Goal: Navigation & Orientation: Find specific page/section

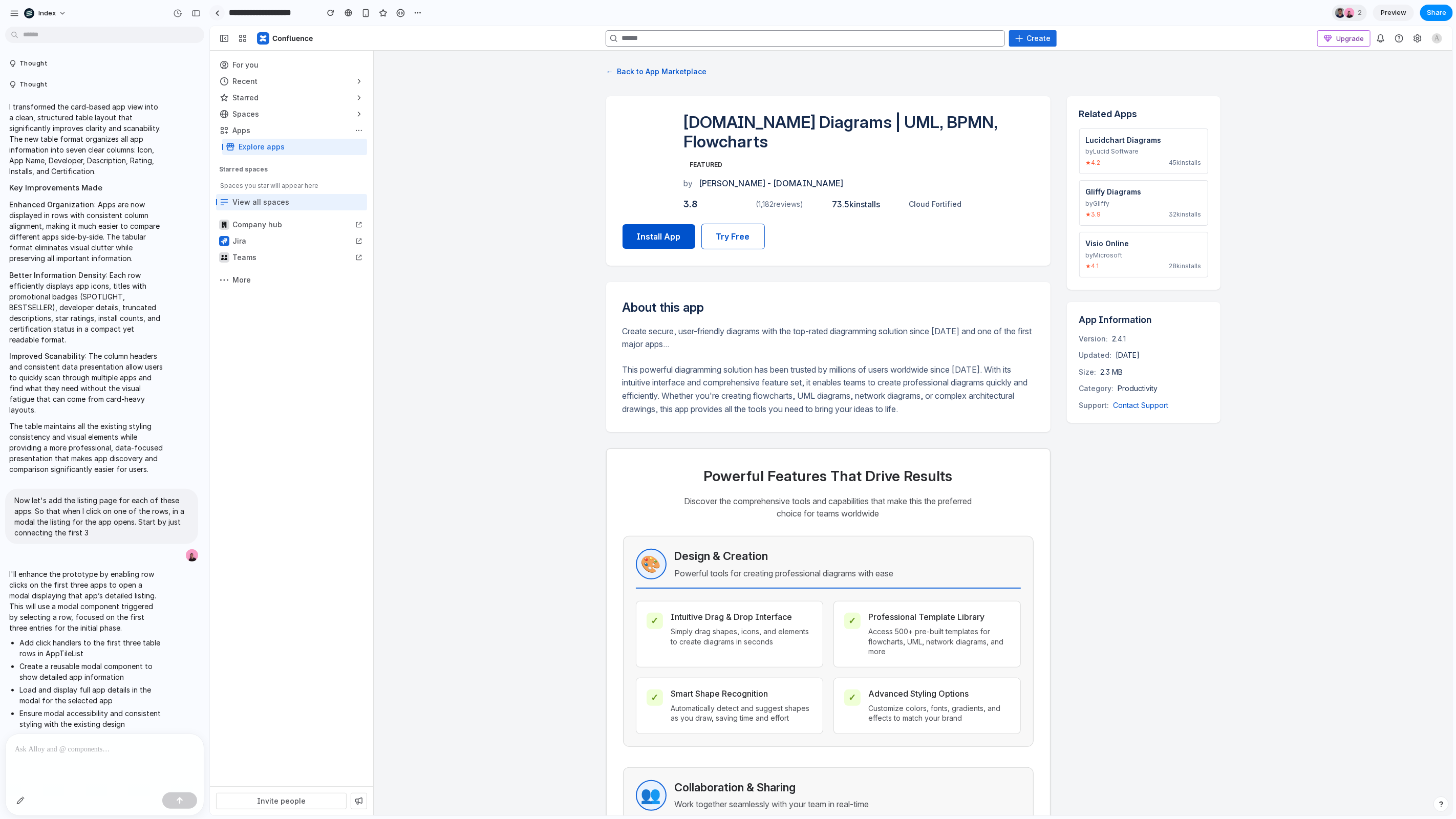
scroll to position [2809, 0]
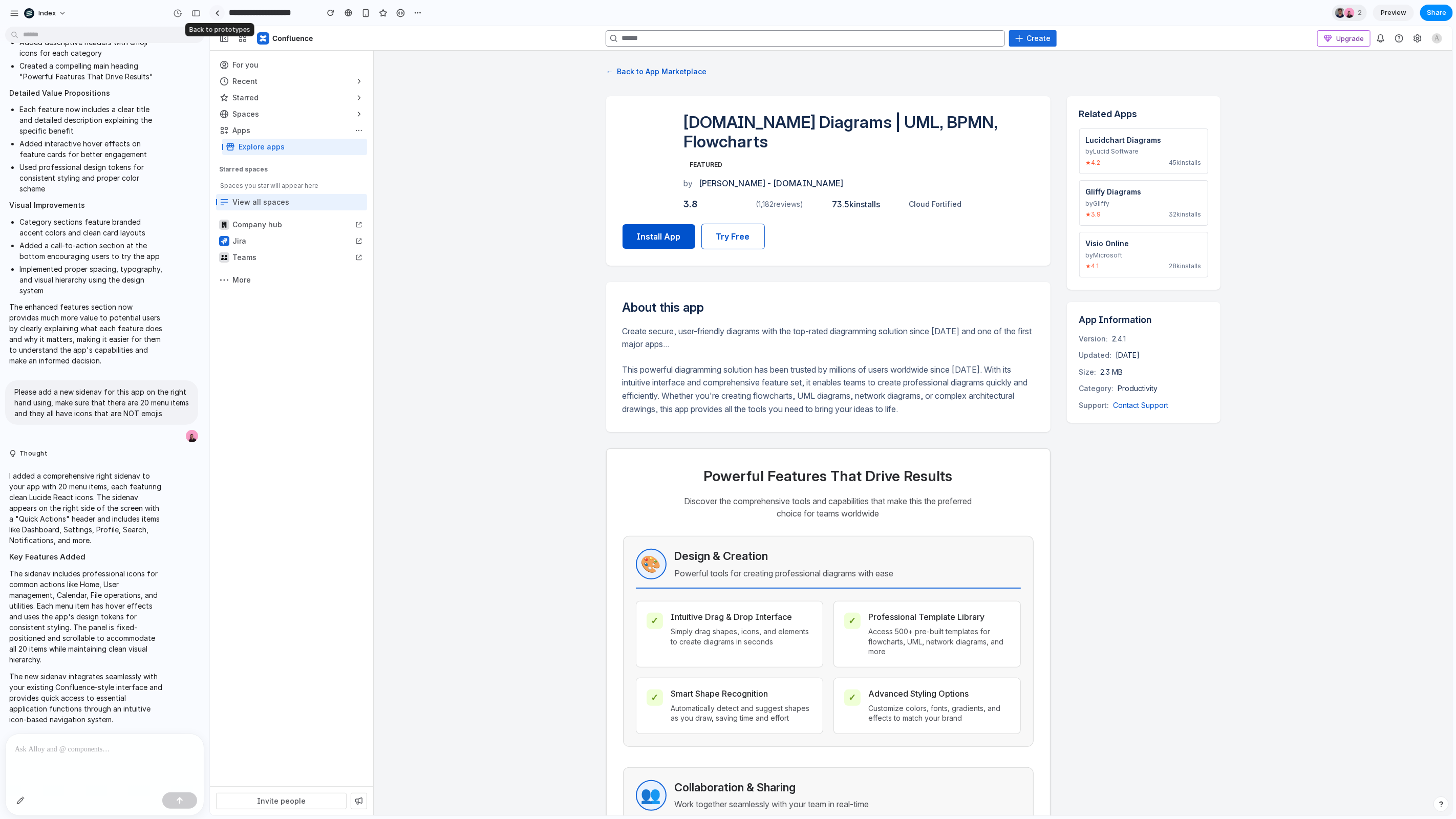
click at [220, 16] on link at bounding box center [216, 13] width 15 height 15
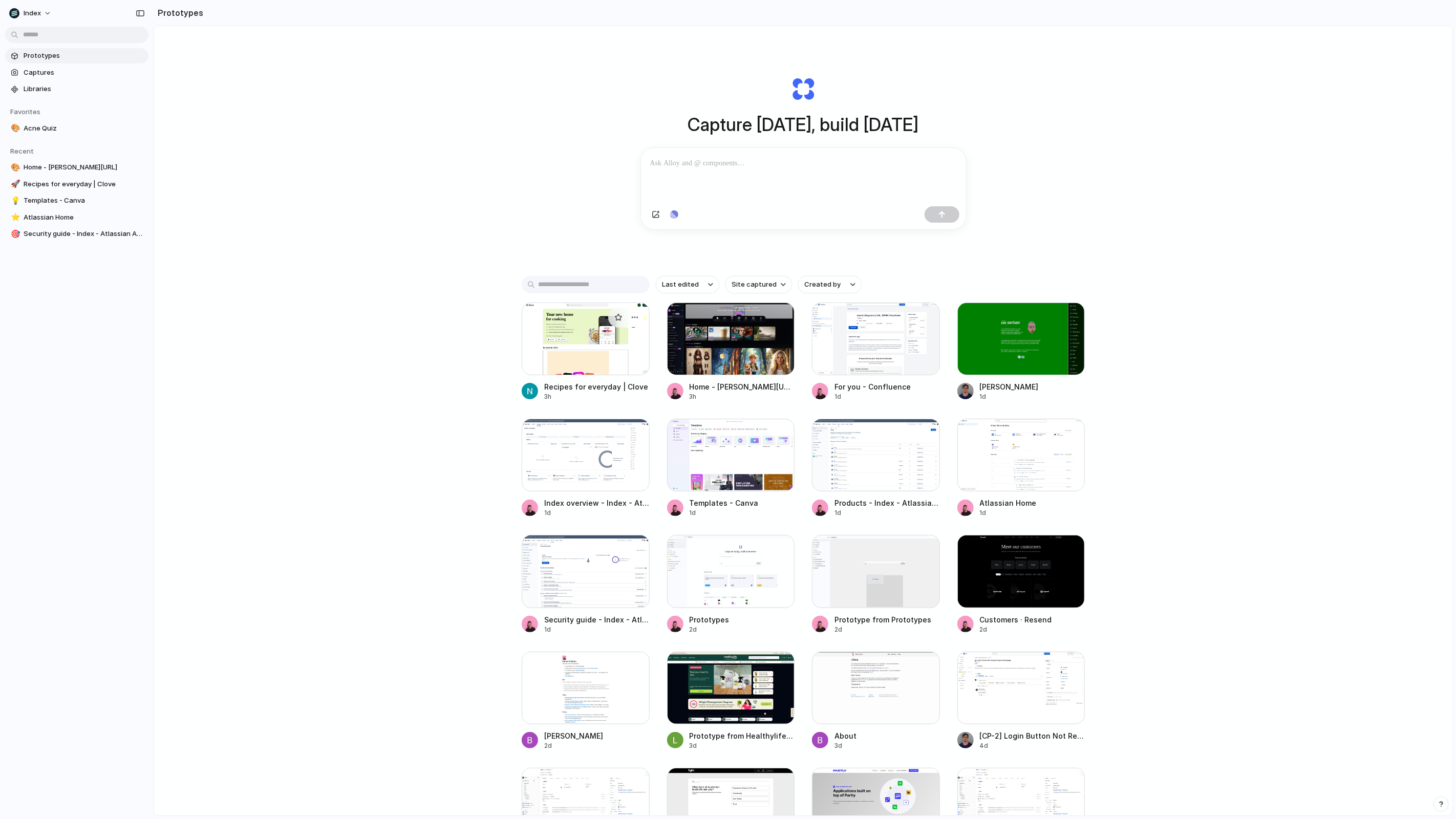
click at [566, 344] on div at bounding box center [585, 338] width 128 height 72
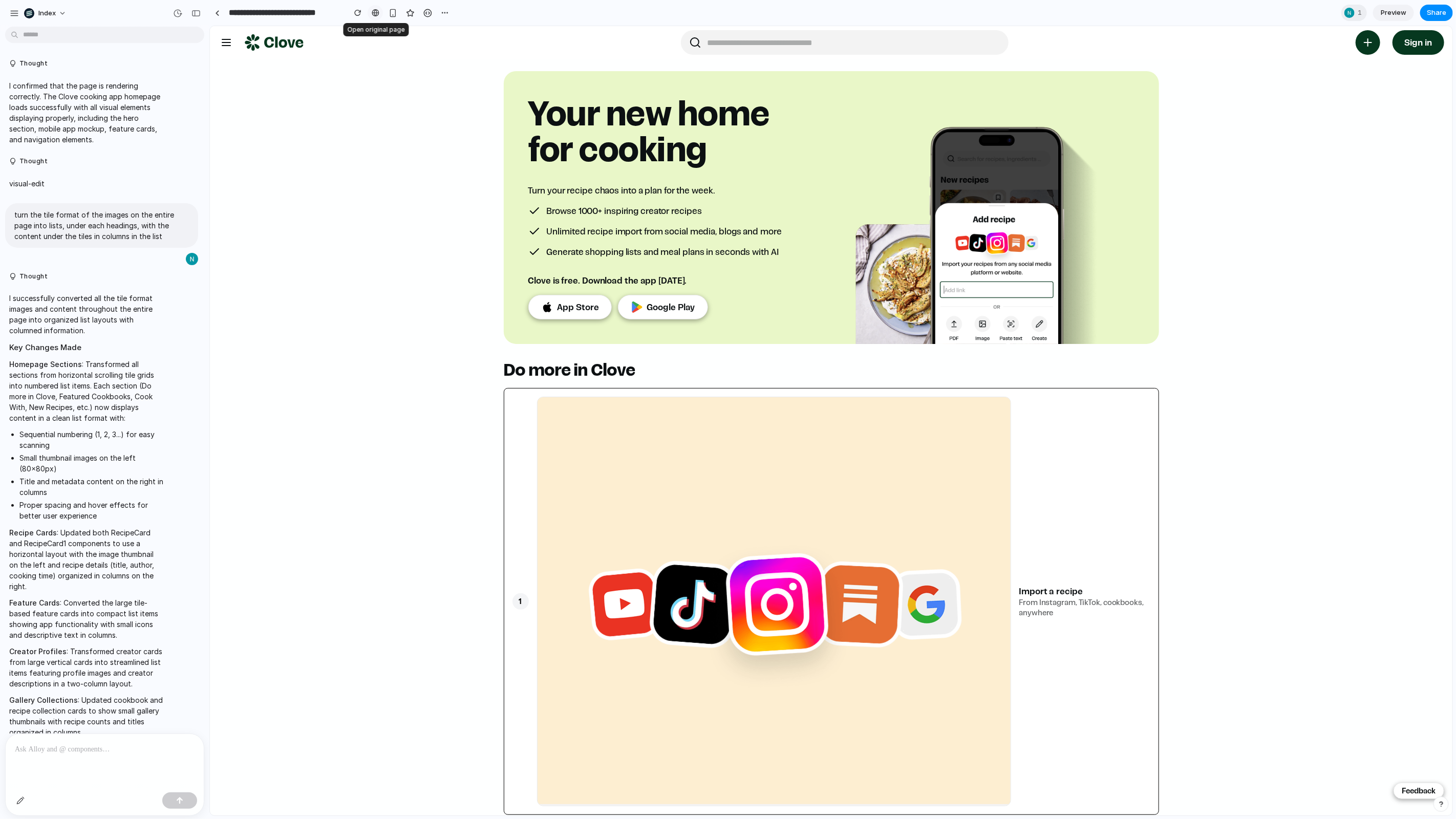
click at [377, 7] on link at bounding box center [375, 13] width 15 height 15
